Goal: Task Accomplishment & Management: Use online tool/utility

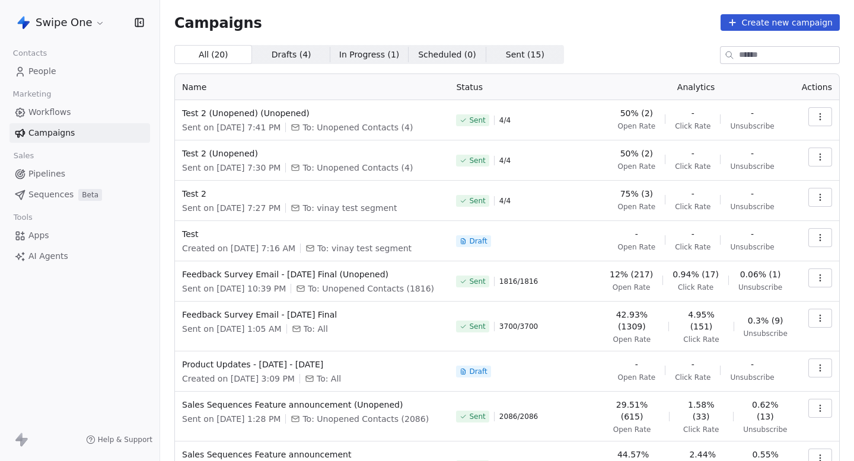
click at [84, 113] on link "Workflows" at bounding box center [79, 113] width 140 height 20
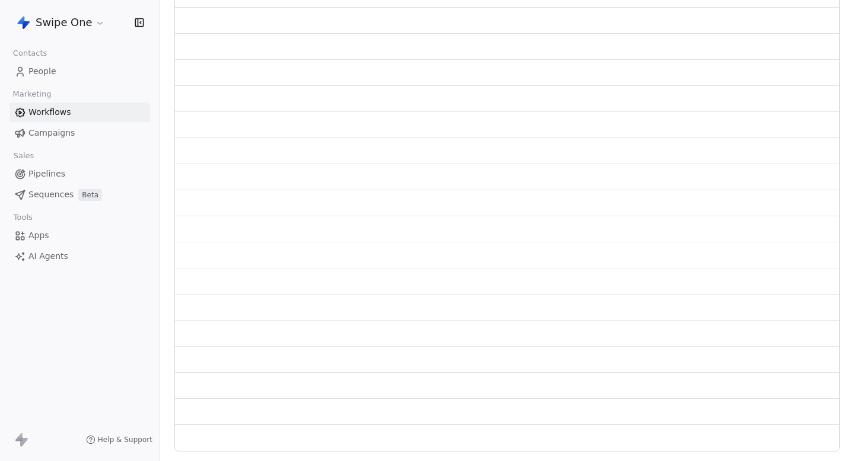
scroll to position [111, 0]
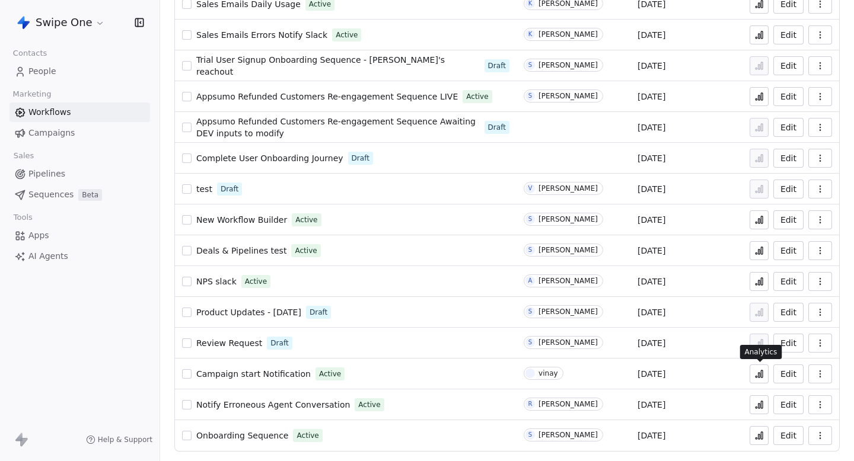
click at [756, 374] on icon at bounding box center [758, 373] width 9 height 9
